Goal: Navigation & Orientation: Go to known website

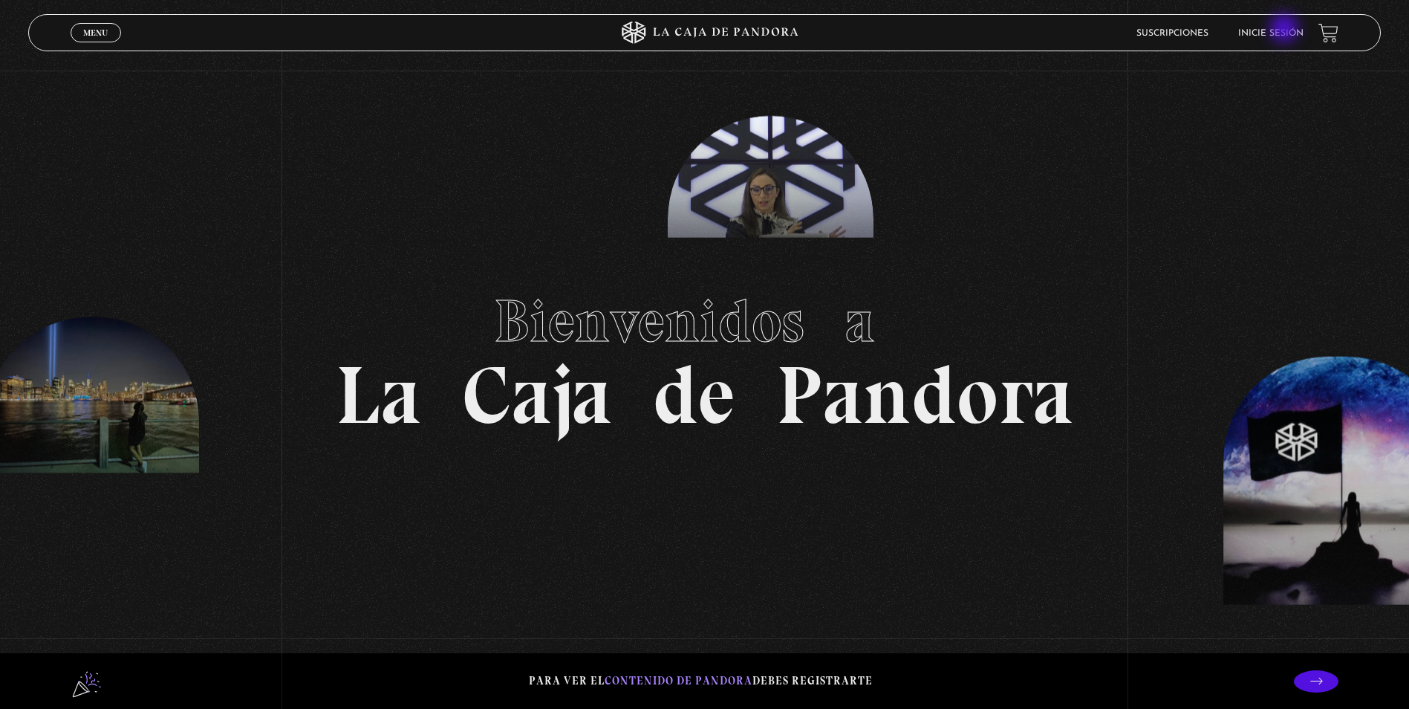
click at [1286, 30] on link "Inicie sesión" at bounding box center [1270, 33] width 65 height 9
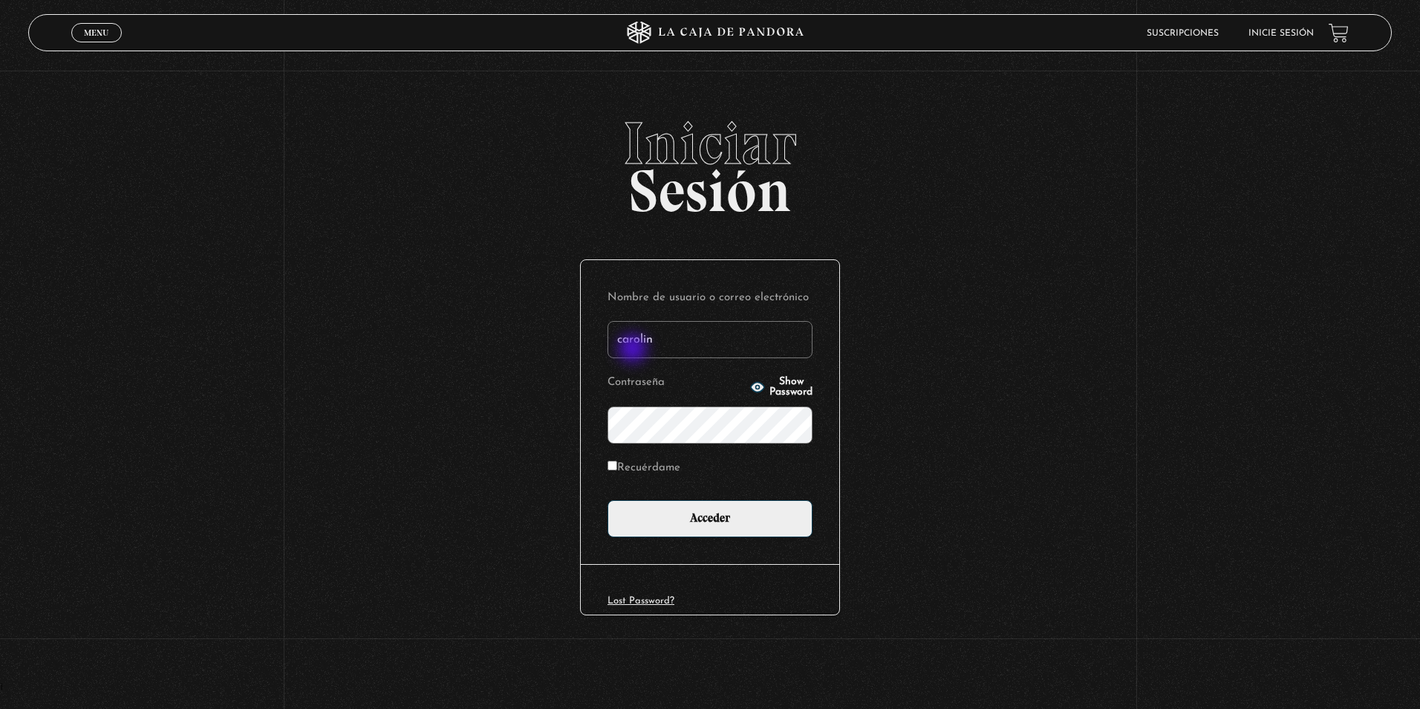
type input "carolina_seas@hotmail.com"
click at [608, 500] on input "Acceder" at bounding box center [710, 518] width 205 height 37
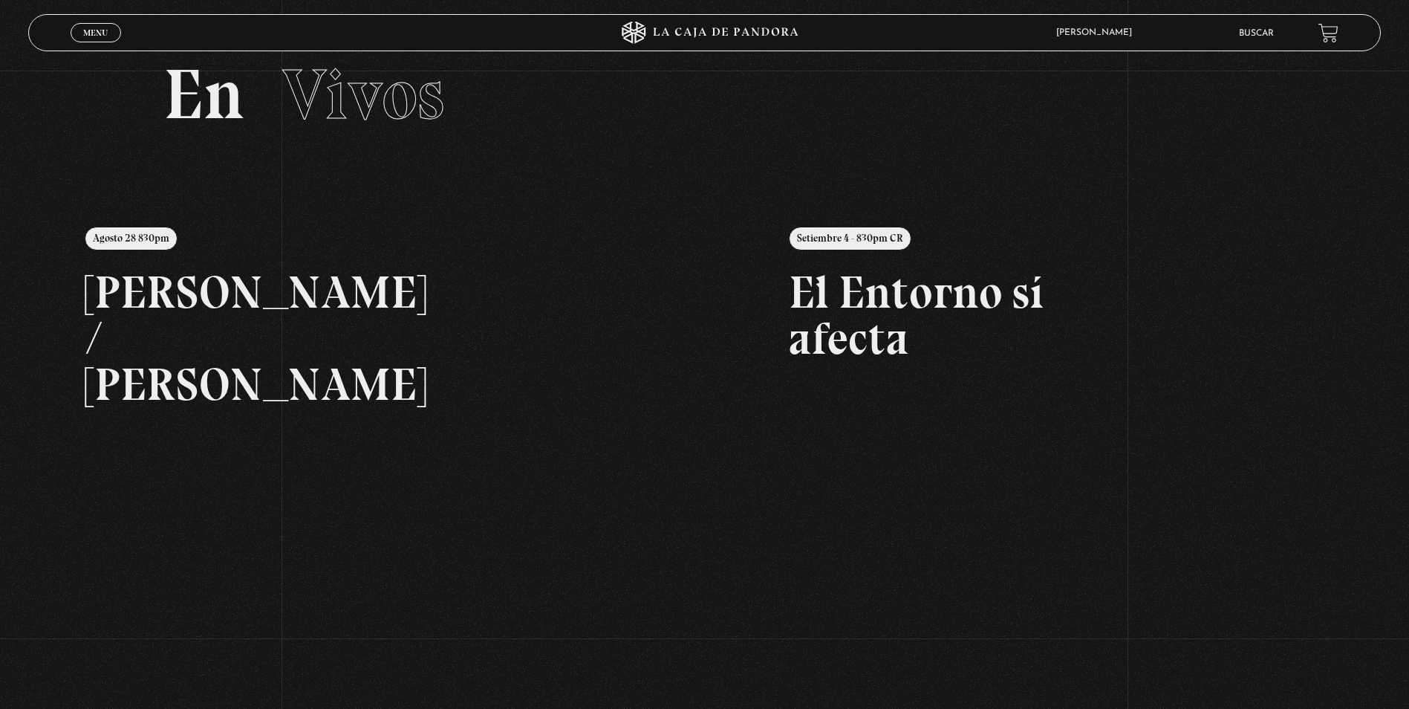
scroll to position [223, 0]
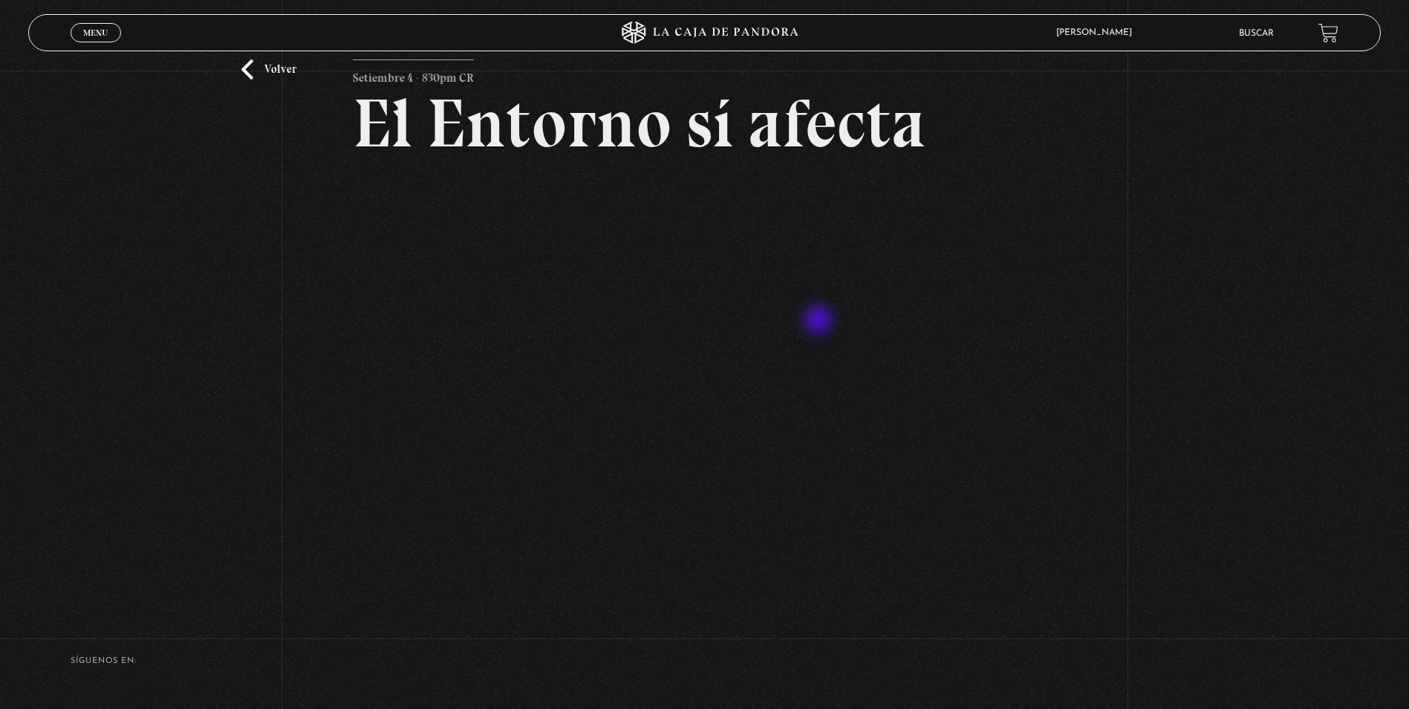
scroll to position [149, 0]
